Goal: Transaction & Acquisition: Purchase product/service

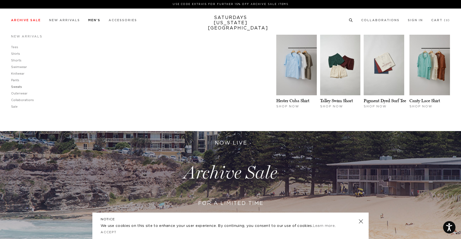
click at [15, 87] on link "Sweats" at bounding box center [16, 86] width 11 height 3
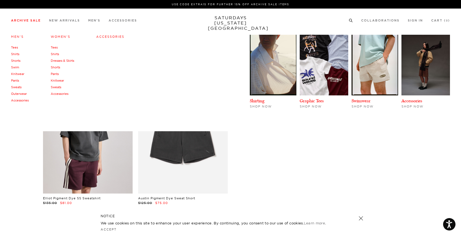
click at [30, 20] on link "Archive Sale" at bounding box center [26, 20] width 30 height 3
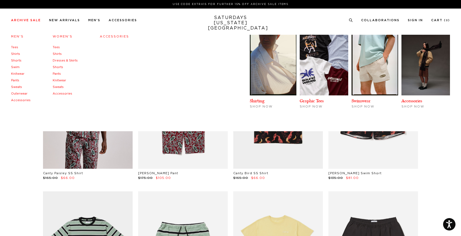
click at [13, 82] on link "Pants" at bounding box center [15, 80] width 8 height 3
click at [20, 88] on link "Sweats" at bounding box center [16, 86] width 11 height 3
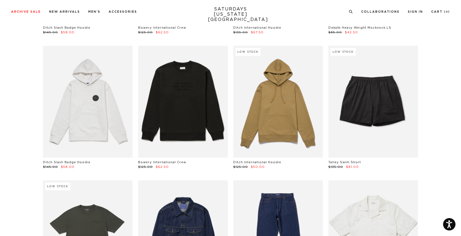
scroll to position [2230, 0]
